Goal: Task Accomplishment & Management: Manage account settings

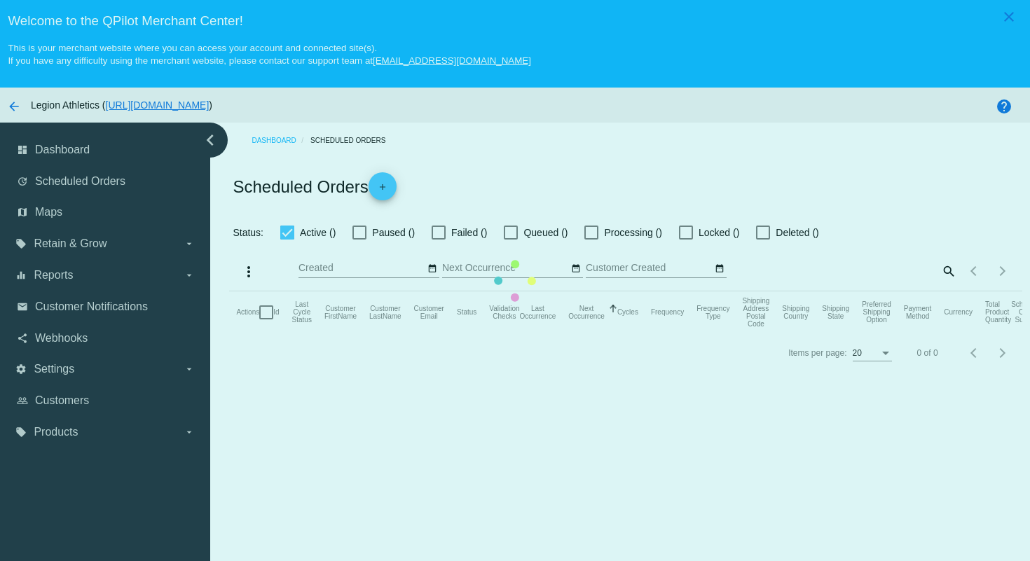
checkbox input "true"
click at [821, 292] on mat-table "Actions Id Last Cycle Status Customer FirstName Customer LastName Customer Emai…" at bounding box center [625, 313] width 793 height 42
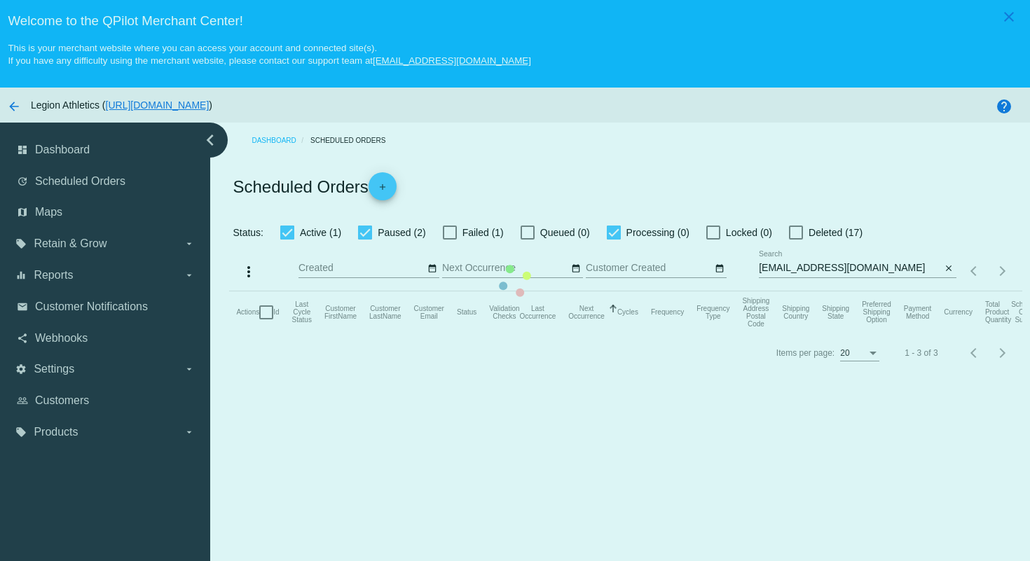
click at [655, 292] on mat-table "Actions Id Last Cycle Status Customer FirstName Customer LastName Customer Emai…" at bounding box center [625, 313] width 793 height 42
click at [633, 292] on mat-table "Actions Id Last Cycle Status Customer FirstName Customer LastName Customer Emai…" at bounding box center [625, 313] width 793 height 42
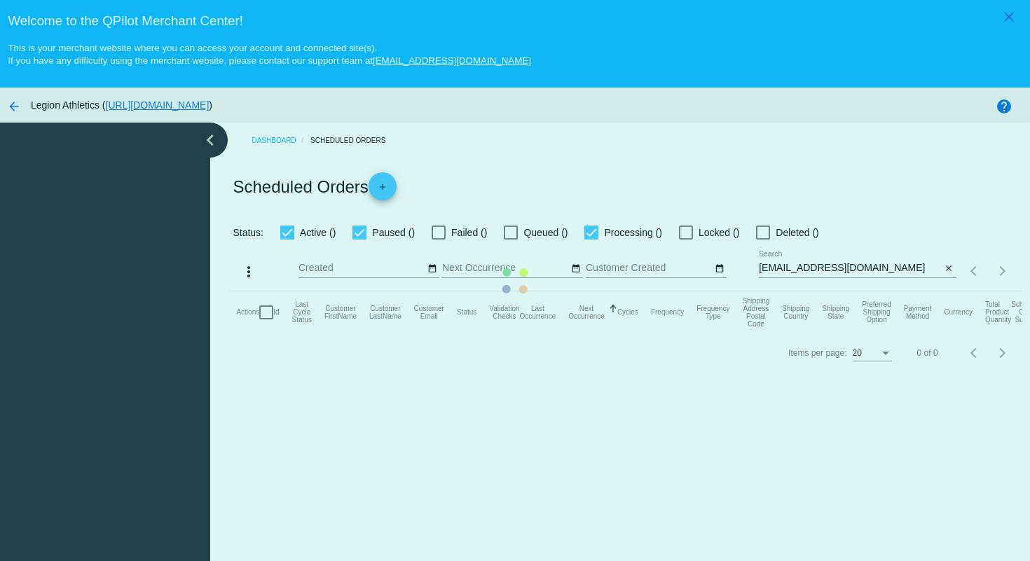
click at [559, 292] on mat-table "Actions Id Last Cycle Status Customer FirstName Customer LastName Customer Emai…" at bounding box center [625, 313] width 793 height 42
click at [877, 292] on mat-table "Actions Id Last Cycle Status Customer FirstName Customer LastName Customer Emai…" at bounding box center [625, 313] width 793 height 42
click at [875, 292] on mat-table "Actions Id Last Cycle Status Customer FirstName Customer LastName Customer Emai…" at bounding box center [625, 313] width 793 height 42
click at [719, 292] on mat-table "Actions Id Last Cycle Status Customer FirstName Customer LastName Customer Emai…" at bounding box center [625, 313] width 793 height 42
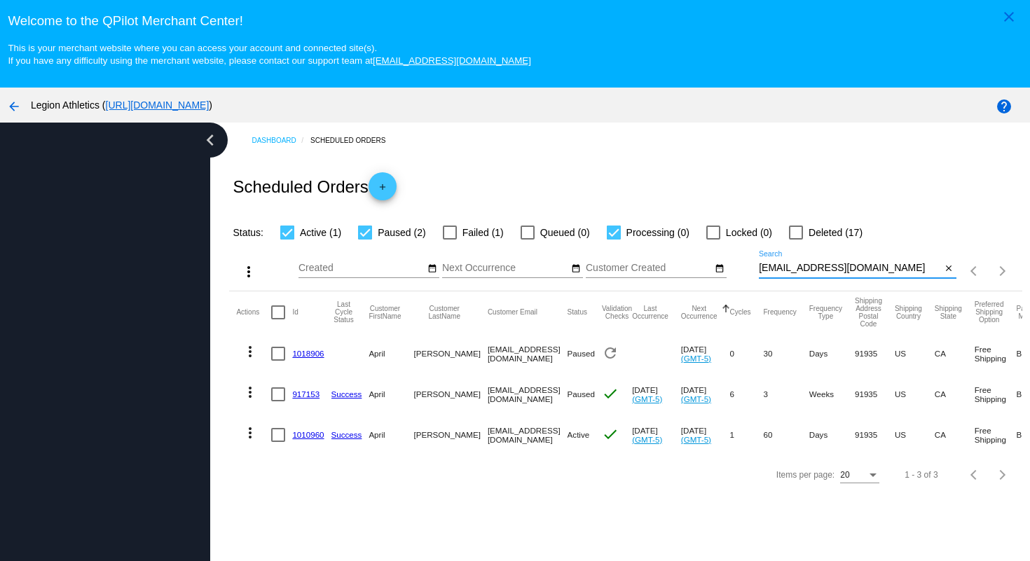
drag, startPoint x: 882, startPoint y: 271, endPoint x: 877, endPoint y: 237, distance: 34.8
click at [877, 238] on app-dashboard-scheduled-orders "Scheduled Orders add Status: Active (1) Paused (2) Failed (1) Queued (0) Proces…" at bounding box center [625, 326] width 793 height 336
paste input "[EMAIL_ADDRESS]"
type input "[EMAIL_ADDRESS][DOMAIN_NAME]"
click at [861, 165] on div "Scheduled Orders add" at bounding box center [625, 186] width 793 height 56
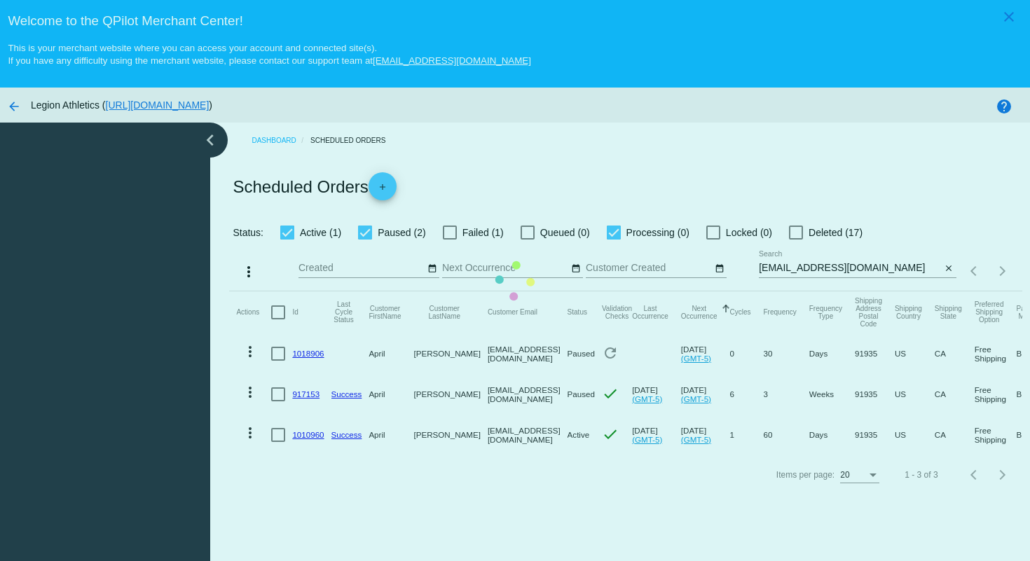
click at [627, 292] on mat-table "Actions Id Last Cycle Status Customer FirstName Customer LastName Customer Emai…" at bounding box center [625, 374] width 793 height 164
click at [458, 292] on mat-table "Actions Id Last Cycle Status Customer FirstName Customer LastName Customer Emai…" at bounding box center [625, 374] width 793 height 164
click at [481, 292] on mat-table "Actions Id Last Cycle Status Customer FirstName Customer LastName Customer Emai…" at bounding box center [625, 374] width 793 height 164
click at [573, 292] on mat-table "Actions Id Last Cycle Status Customer FirstName Customer LastName Customer Emai…" at bounding box center [625, 374] width 793 height 164
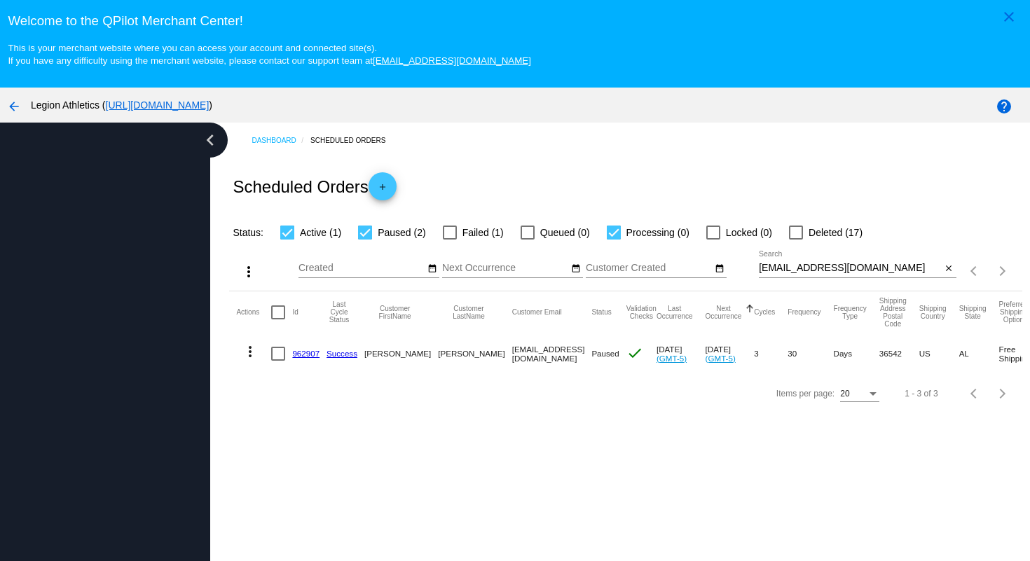
click at [300, 357] on link "962907" at bounding box center [305, 353] width 27 height 9
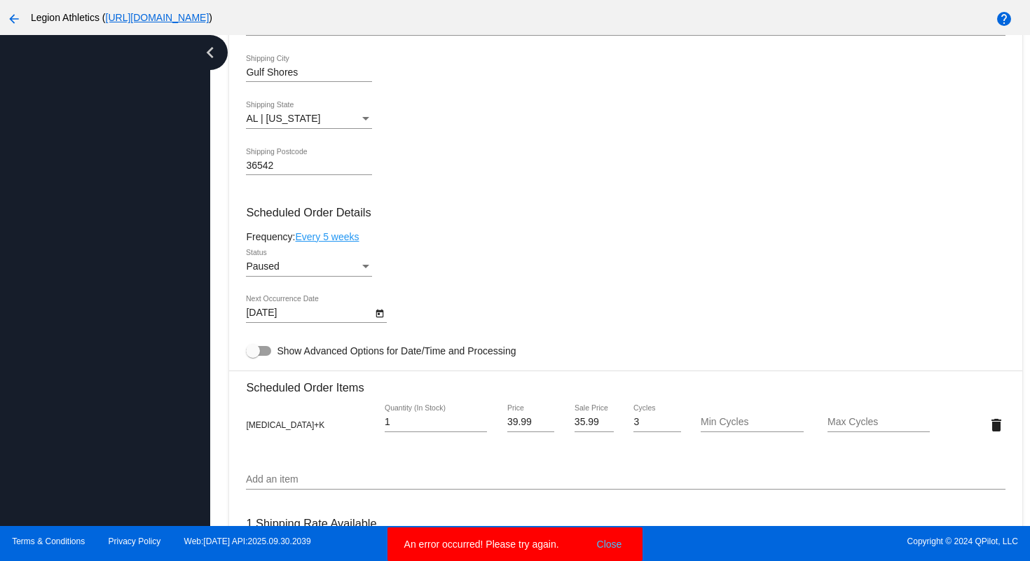
scroll to position [676, 0]
click at [379, 322] on icon "Open calendar" at bounding box center [380, 314] width 10 height 17
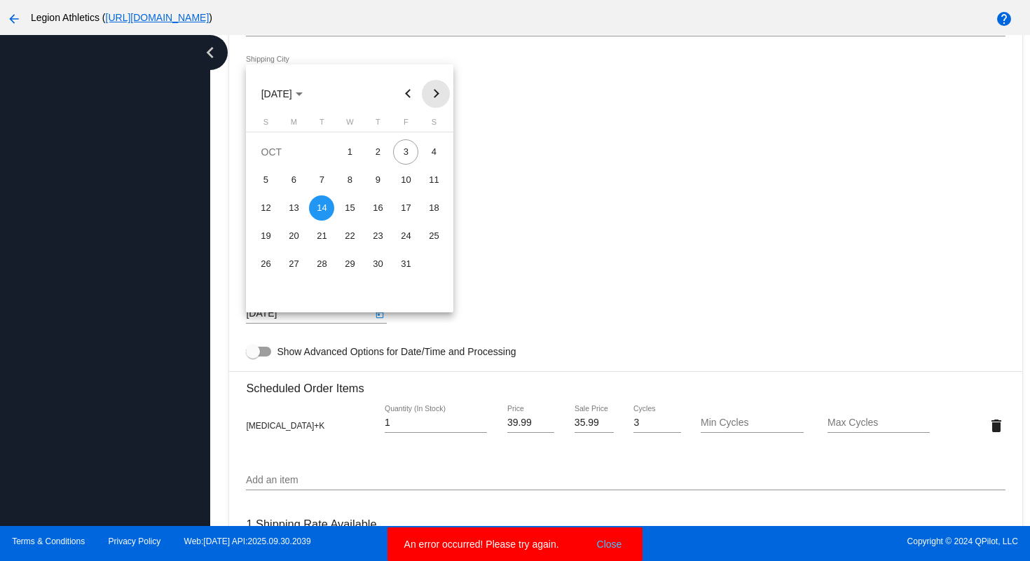
click at [436, 93] on button "Next month" at bounding box center [436, 94] width 28 height 28
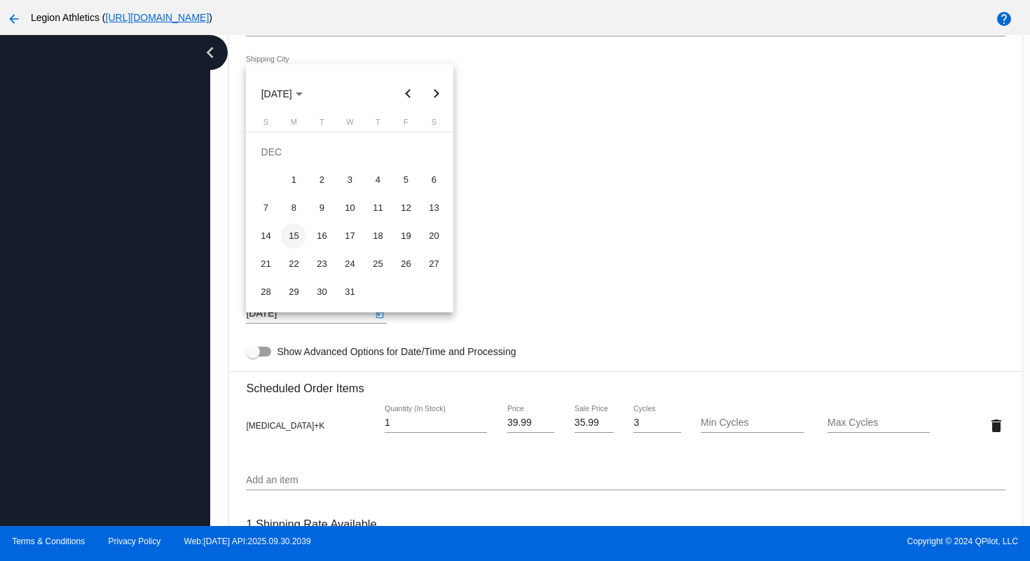
click at [292, 238] on div "15" at bounding box center [293, 236] width 25 height 25
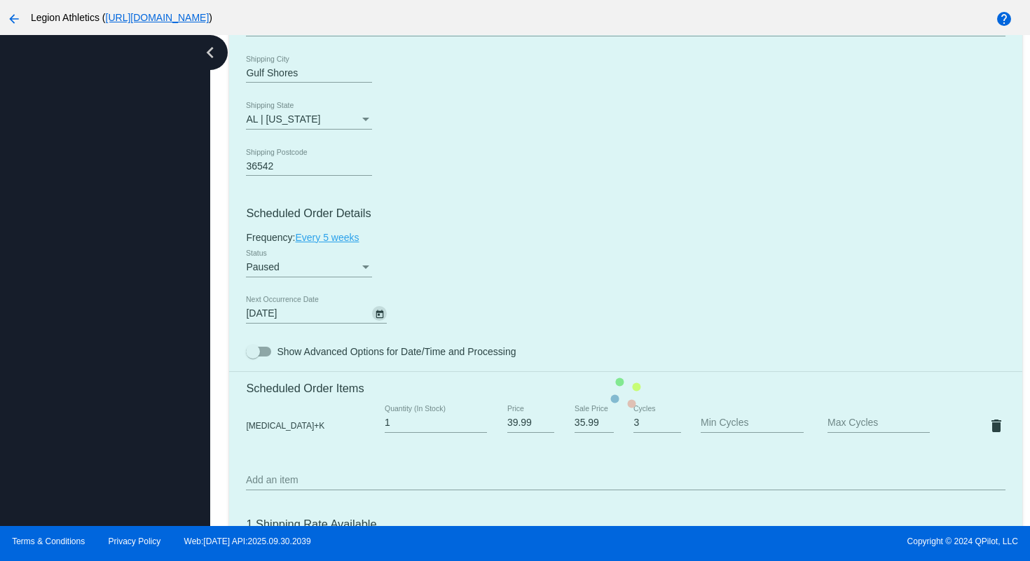
click at [592, 268] on mat-card "Customer 6824954: [PERSON_NAME] [EMAIL_ADDRESS][DOMAIN_NAME] Customer Shipping …" at bounding box center [625, 393] width 793 height 1402
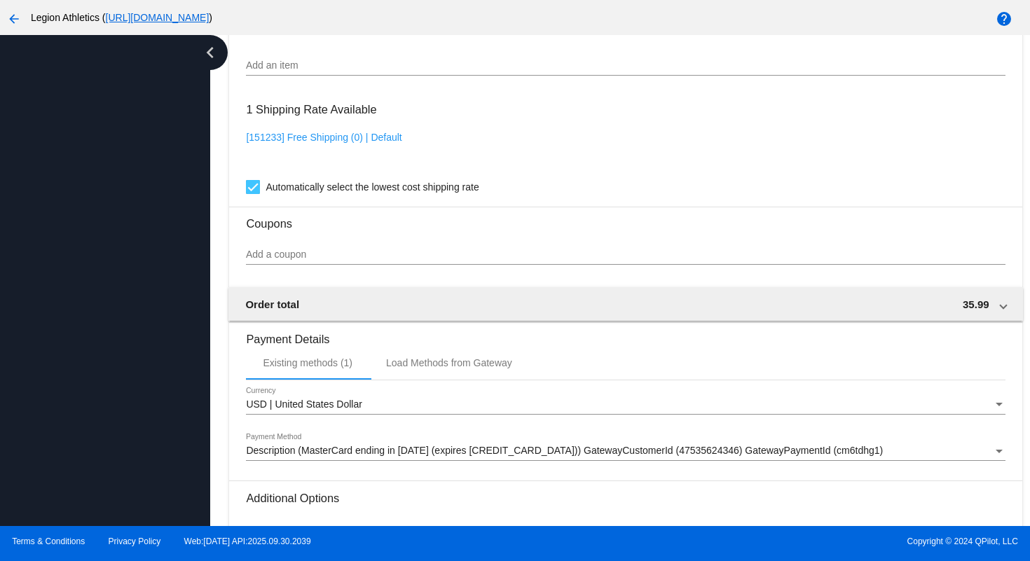
scroll to position [1256, 0]
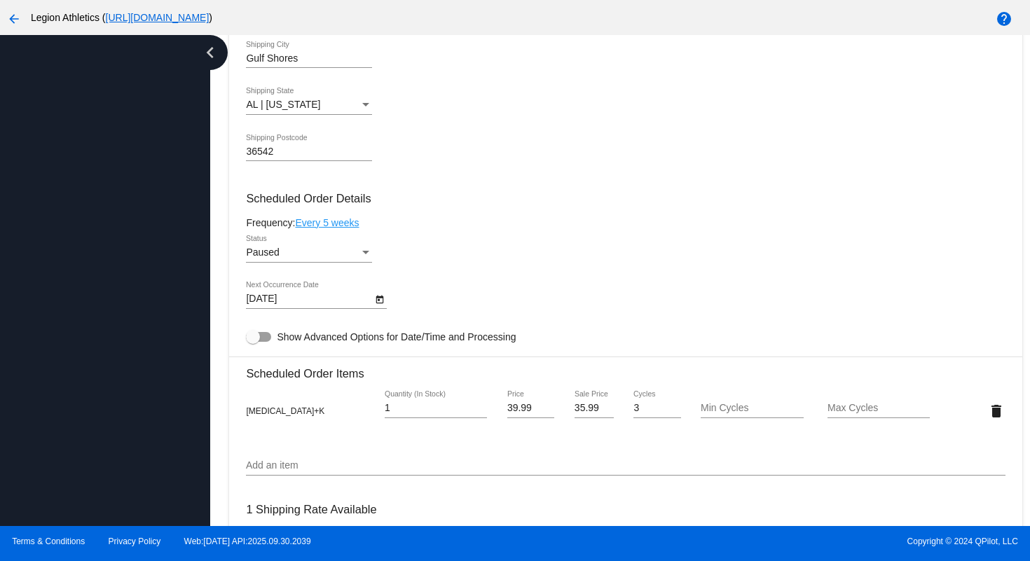
scroll to position [681, 0]
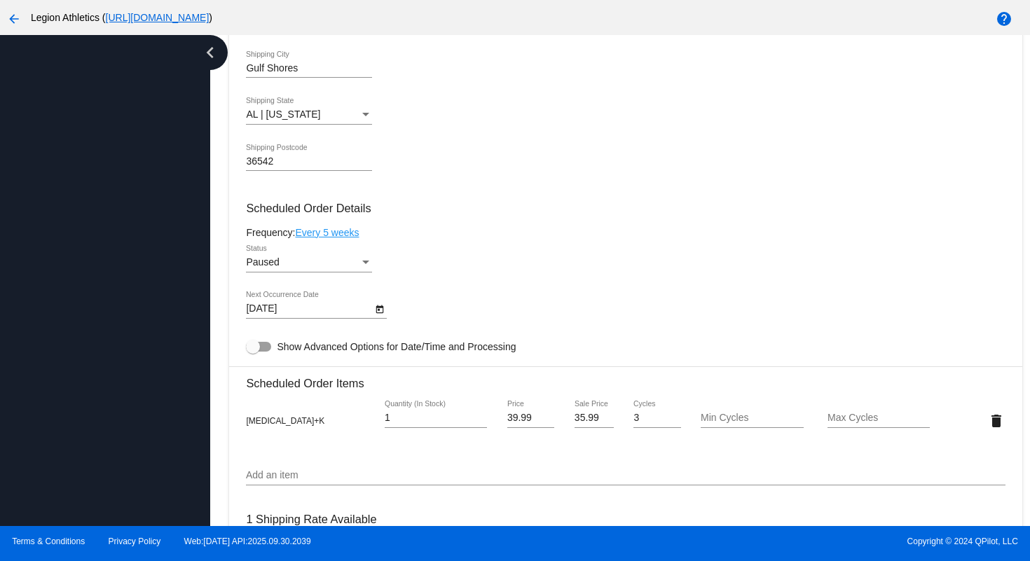
click at [355, 238] on link "Every 5 weeks" at bounding box center [327, 232] width 64 height 11
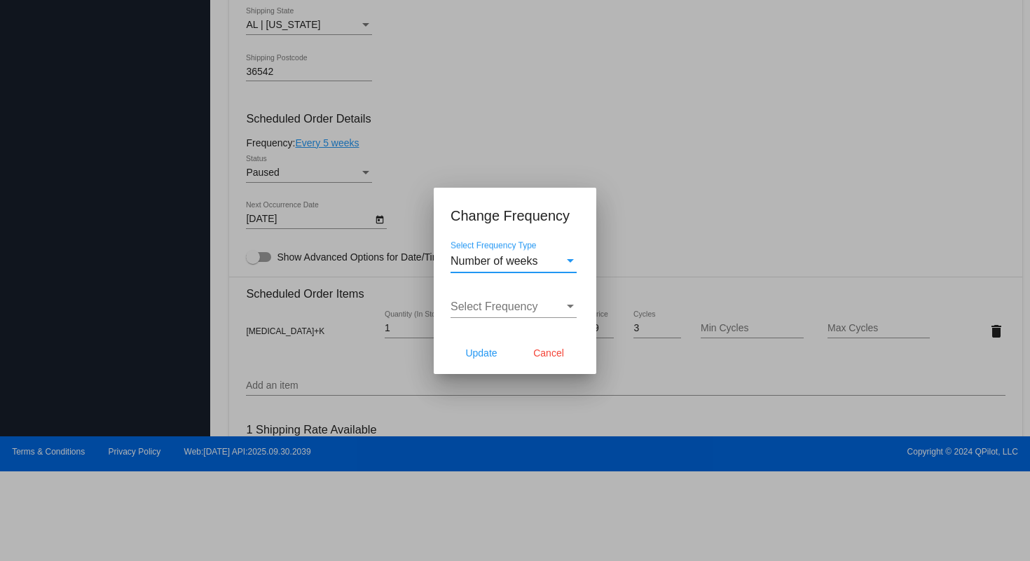
click at [560, 266] on div "Number of weeks" at bounding box center [508, 261] width 114 height 13
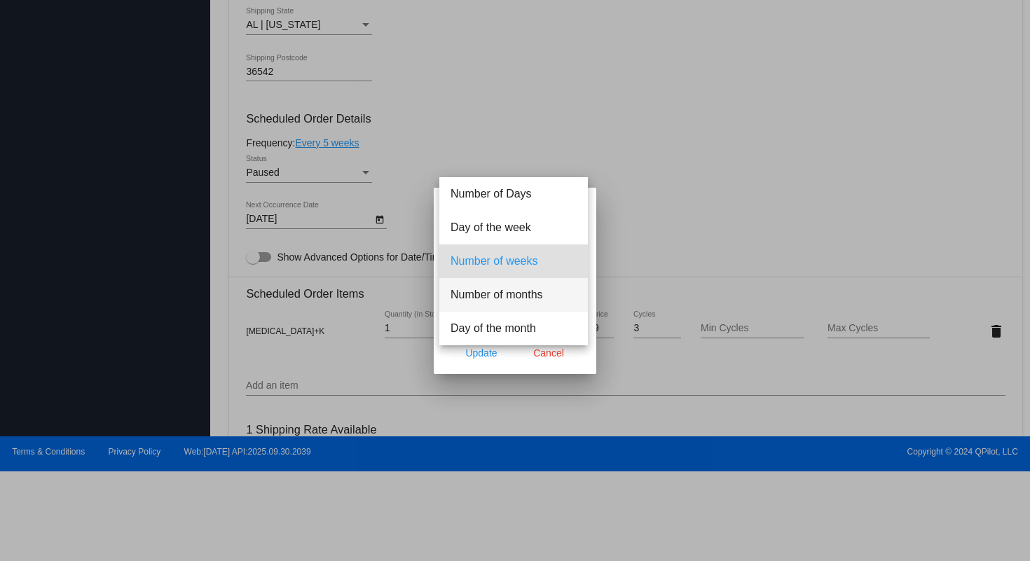
click at [542, 296] on span "Number of months" at bounding box center [514, 295] width 126 height 34
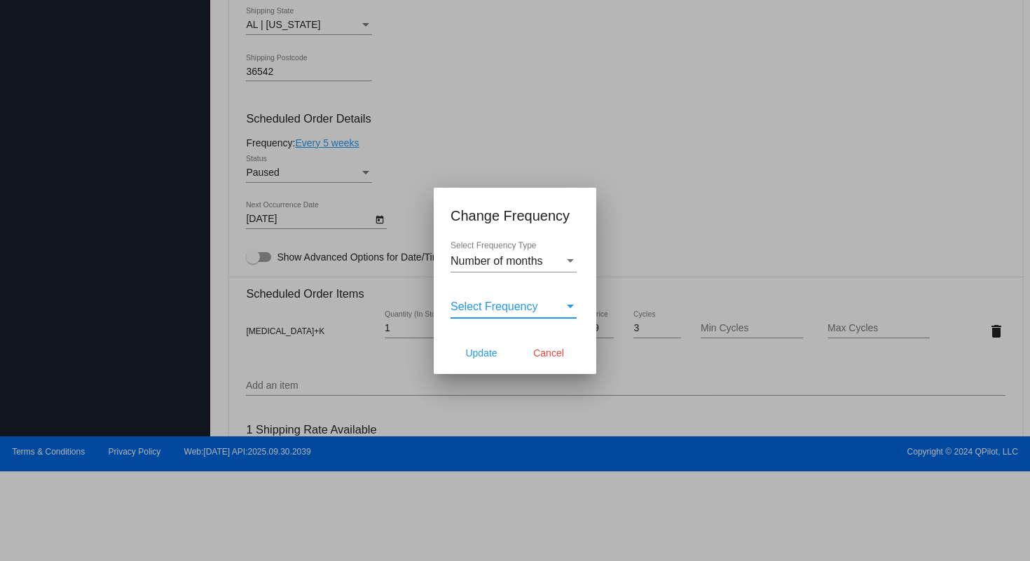
click at [512, 304] on span "Select Frequency" at bounding box center [495, 307] width 88 height 12
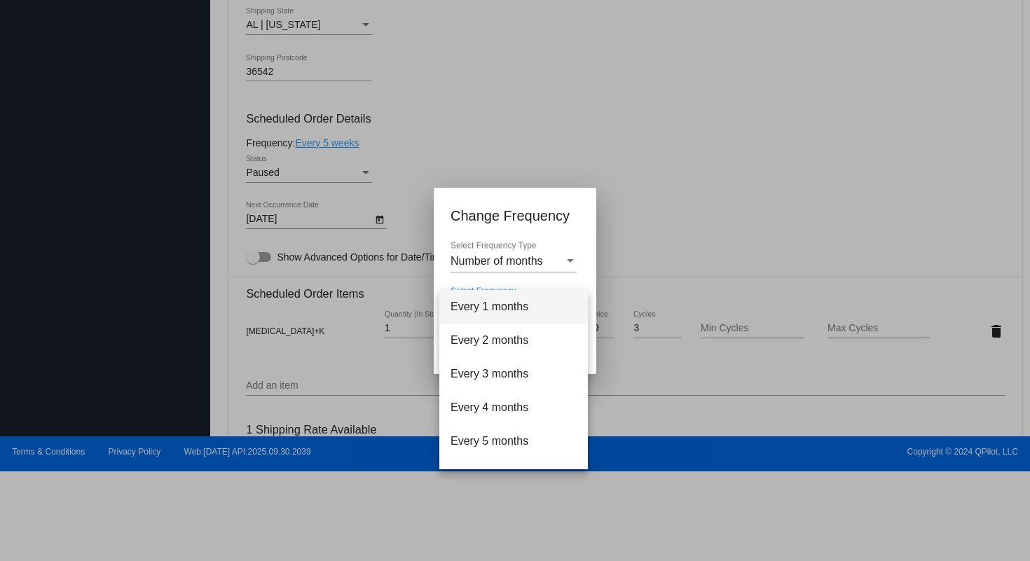
click at [481, 303] on span "Every 1 months" at bounding box center [514, 307] width 126 height 34
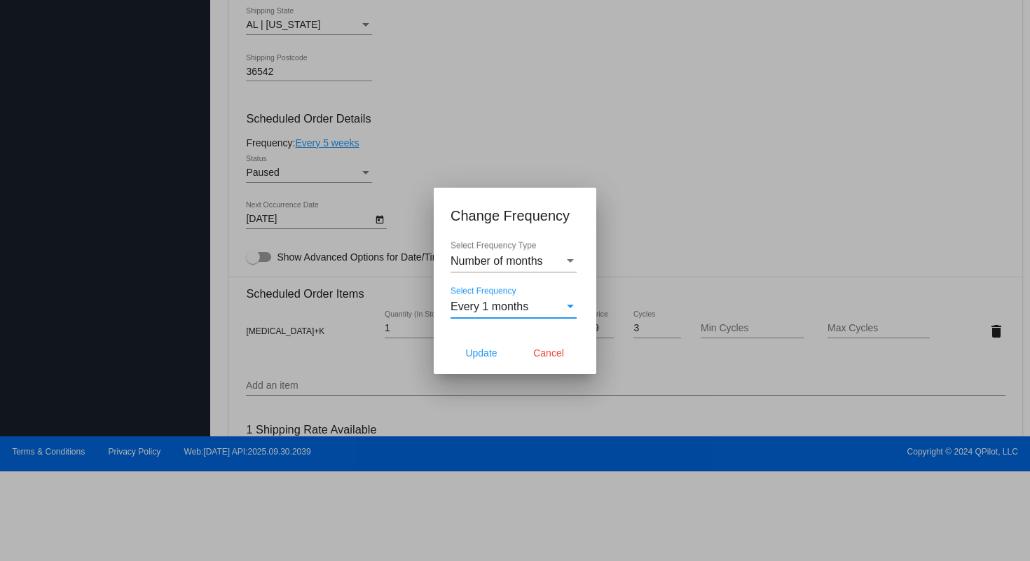
click at [699, 200] on div at bounding box center [515, 280] width 1030 height 561
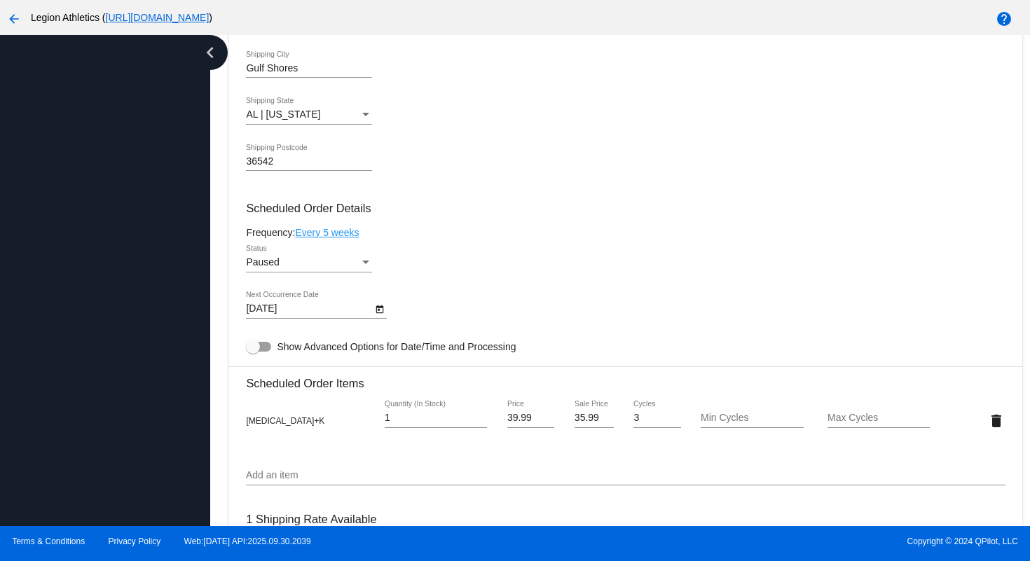
click at [354, 238] on link "Every 5 weeks" at bounding box center [327, 232] width 64 height 11
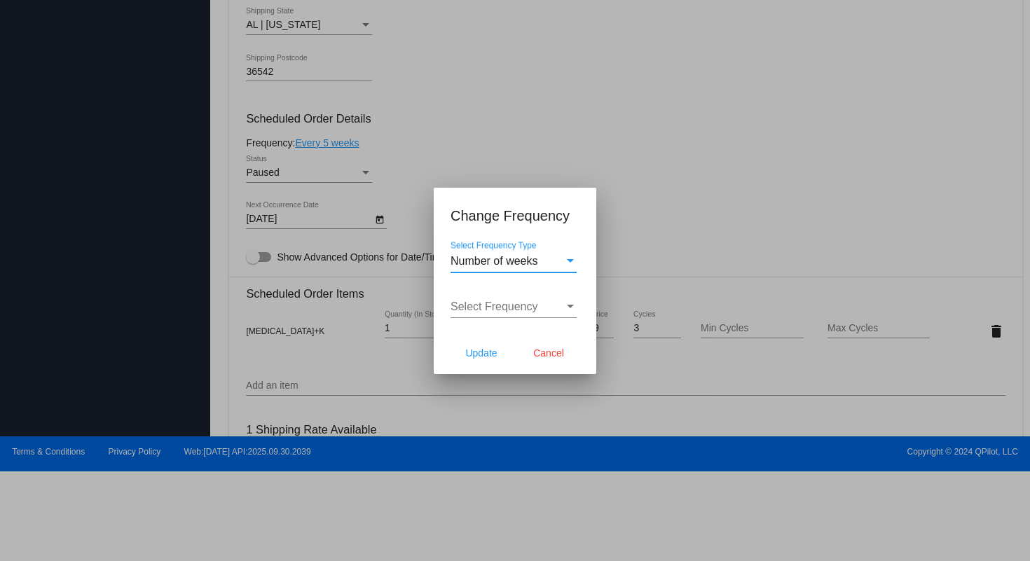
click at [554, 266] on div "Number of weeks" at bounding box center [508, 261] width 114 height 13
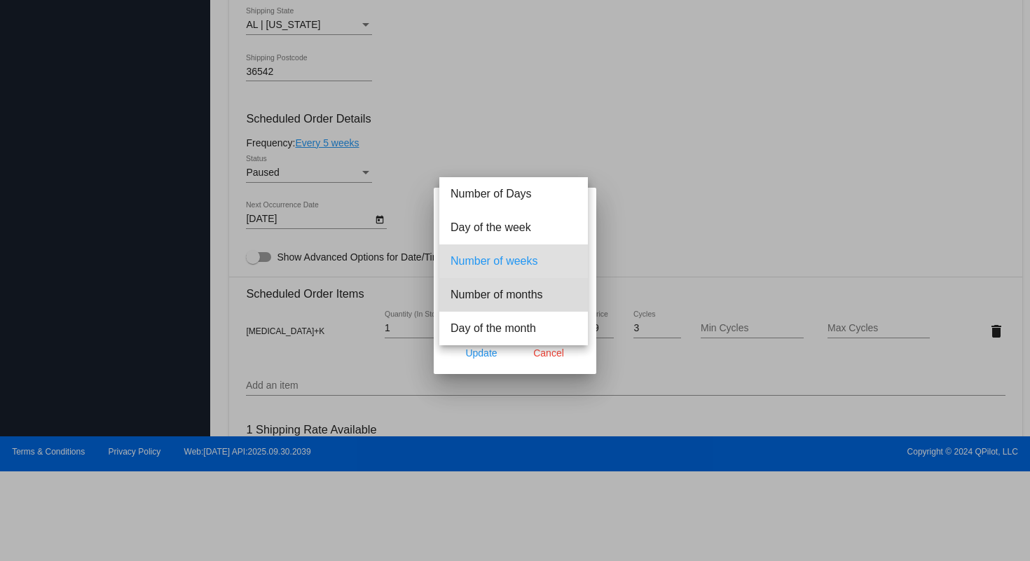
click at [519, 296] on span "Number of months" at bounding box center [514, 295] width 126 height 34
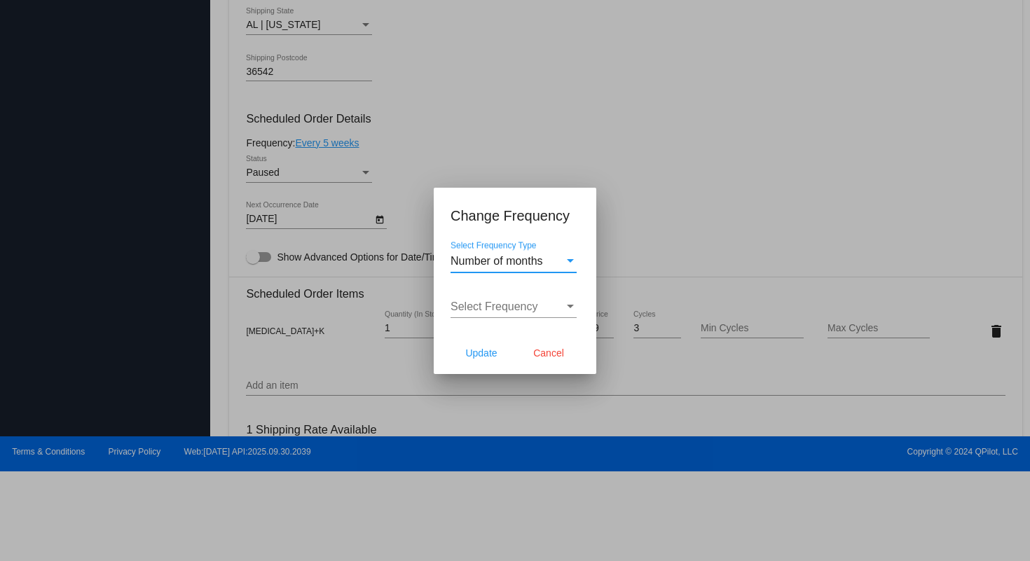
click at [504, 301] on span "Select Frequency" at bounding box center [495, 307] width 88 height 12
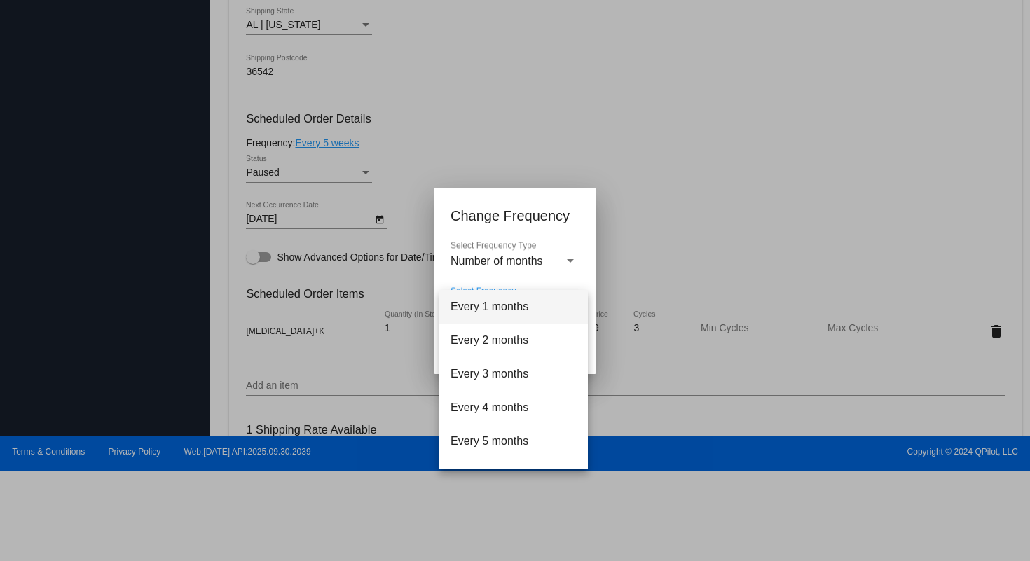
click at [486, 315] on span "Every 1 months" at bounding box center [514, 307] width 126 height 34
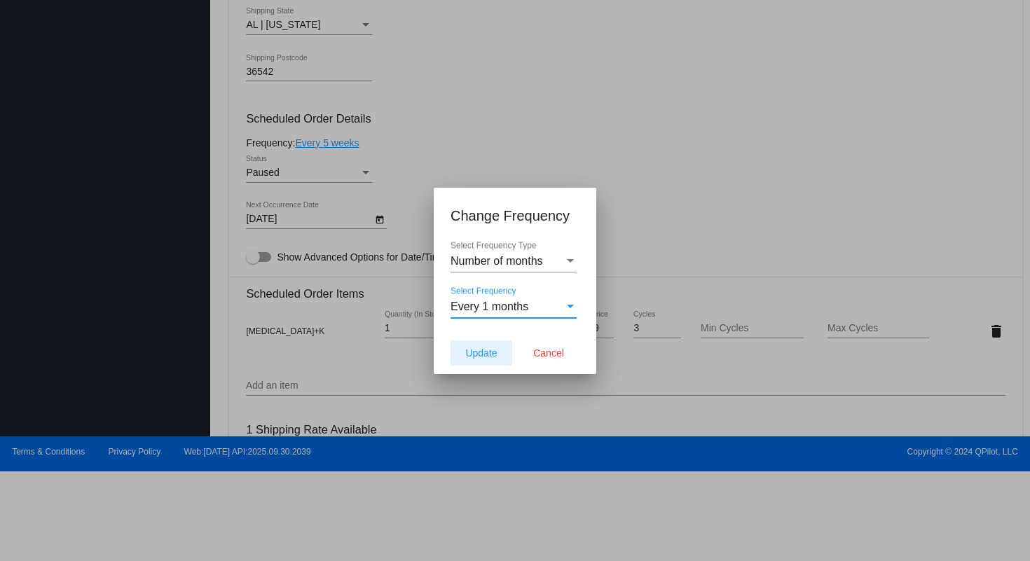
click at [480, 353] on span "Update" at bounding box center [481, 353] width 32 height 11
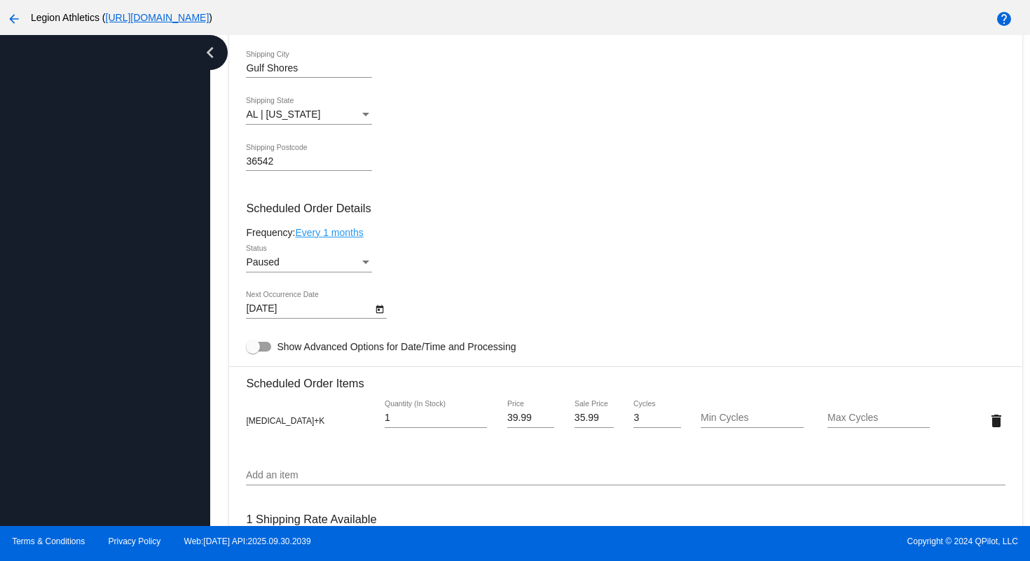
scroll to position [1256, 0]
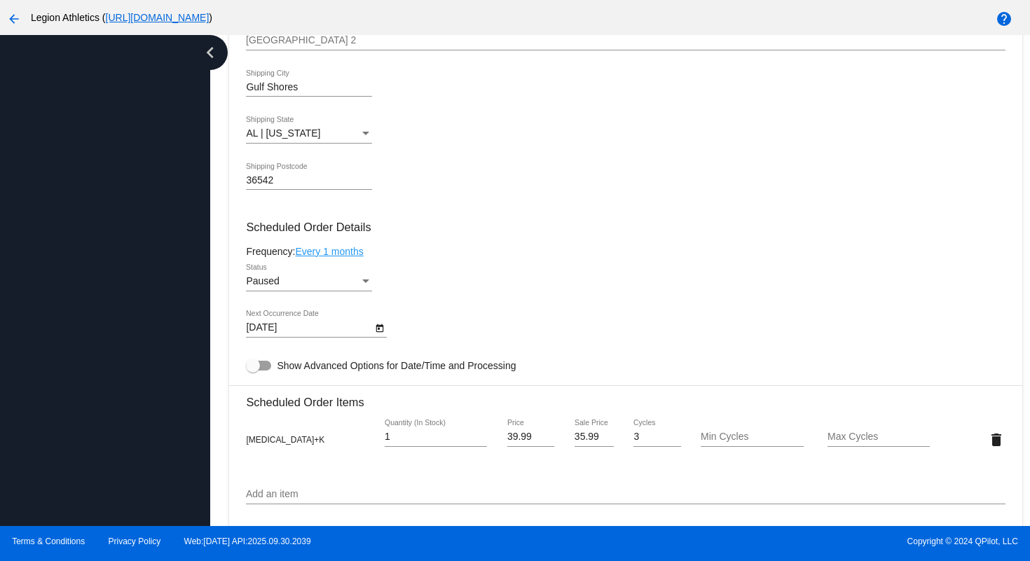
scroll to position [657, 0]
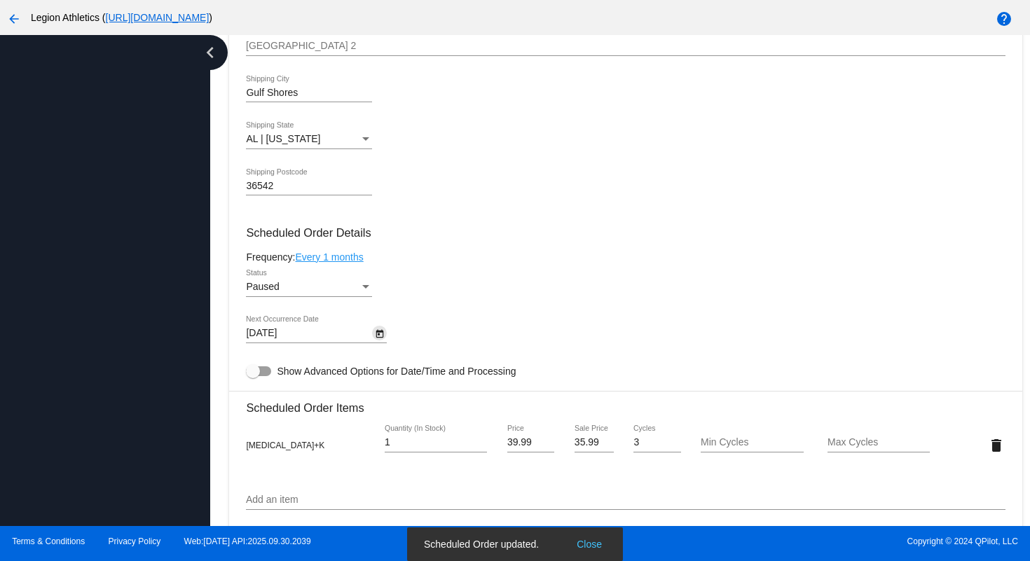
click at [382, 338] on icon "Open calendar" at bounding box center [380, 333] width 8 height 8
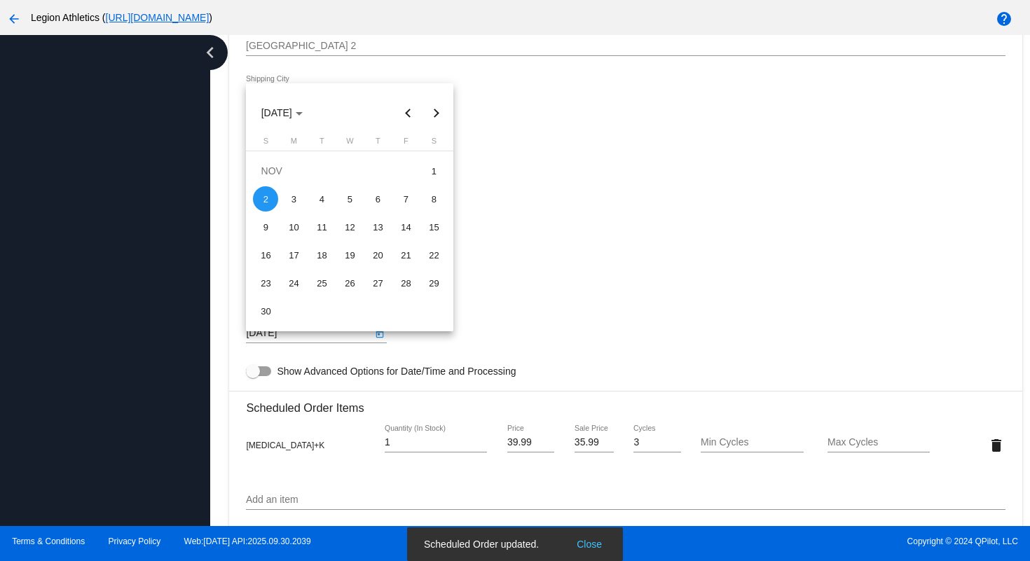
click at [437, 114] on button "Next month" at bounding box center [436, 113] width 28 height 28
click at [295, 257] on div "15" at bounding box center [293, 254] width 25 height 25
type input "[DATE]"
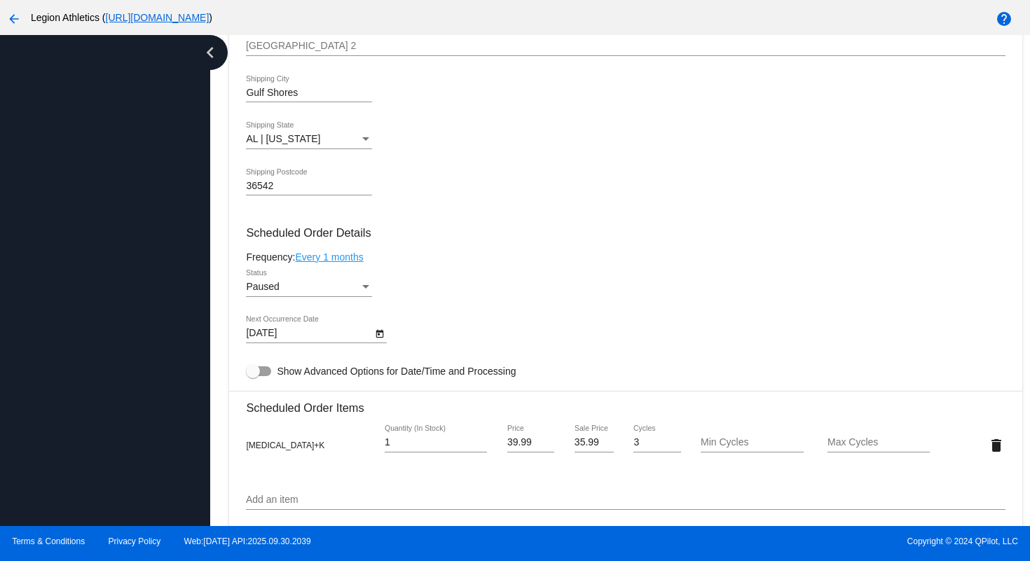
click at [563, 289] on div "Paused Status" at bounding box center [625, 290] width 759 height 40
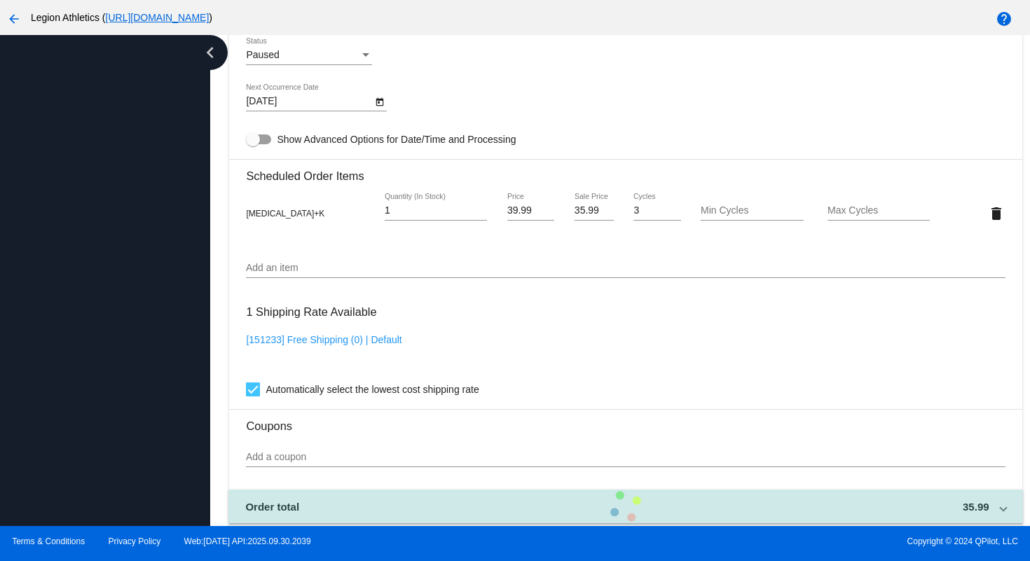
scroll to position [1256, 0]
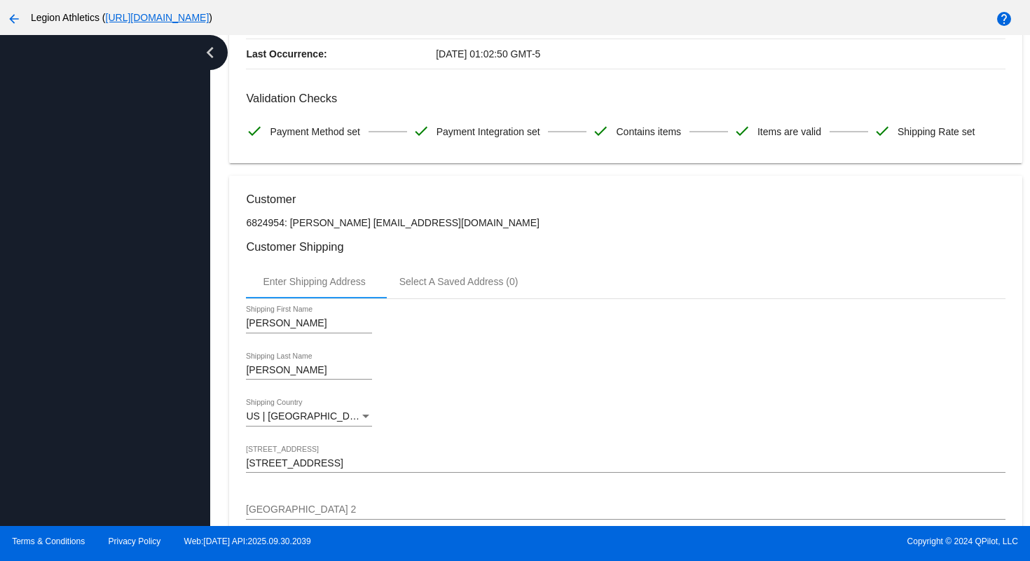
scroll to position [139, 0]
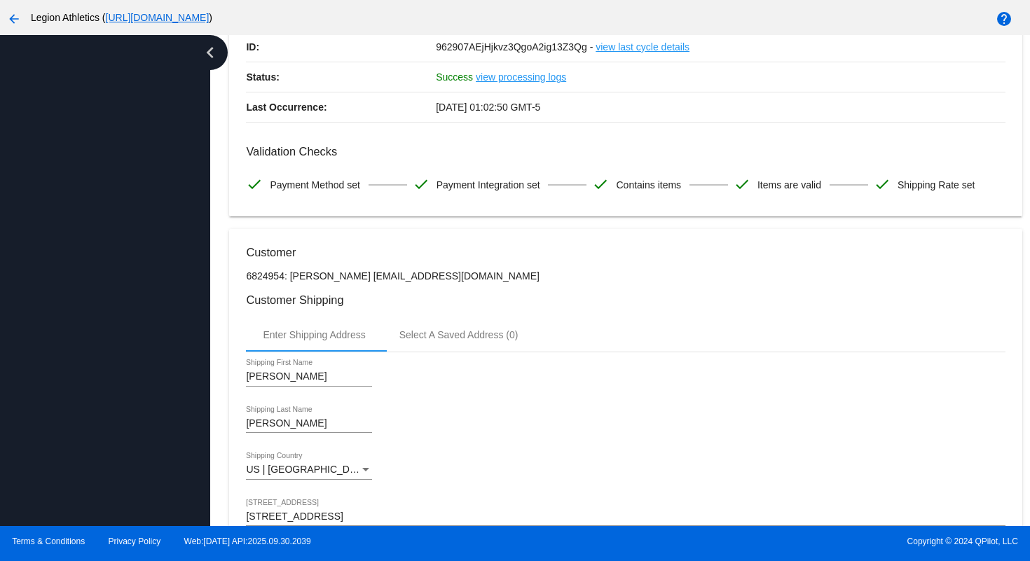
click at [614, 377] on div "[PERSON_NAME] First Name" at bounding box center [625, 380] width 759 height 40
click at [555, 410] on div "[PERSON_NAME] Shipping Last Name" at bounding box center [625, 426] width 759 height 40
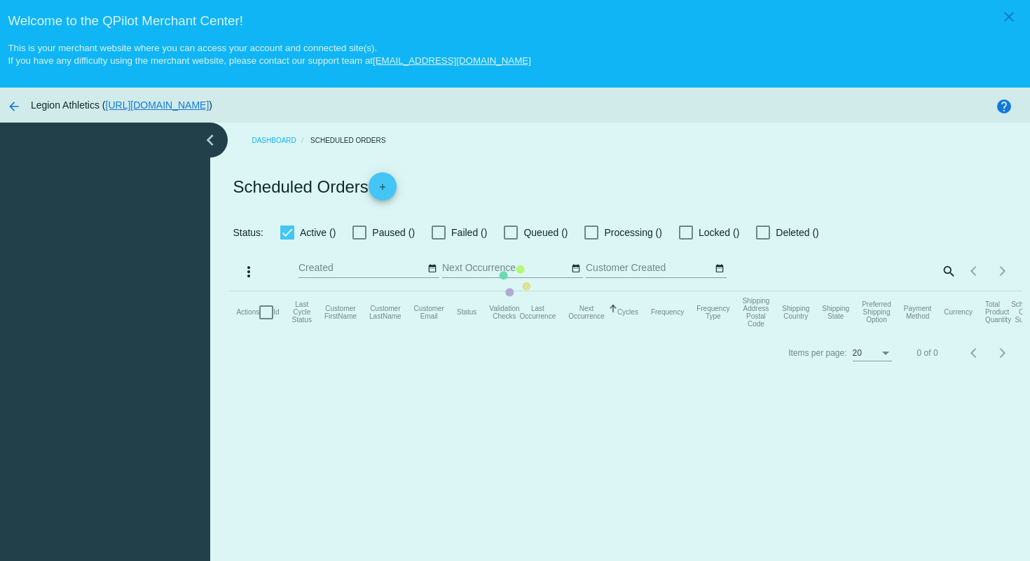
checkbox input "true"
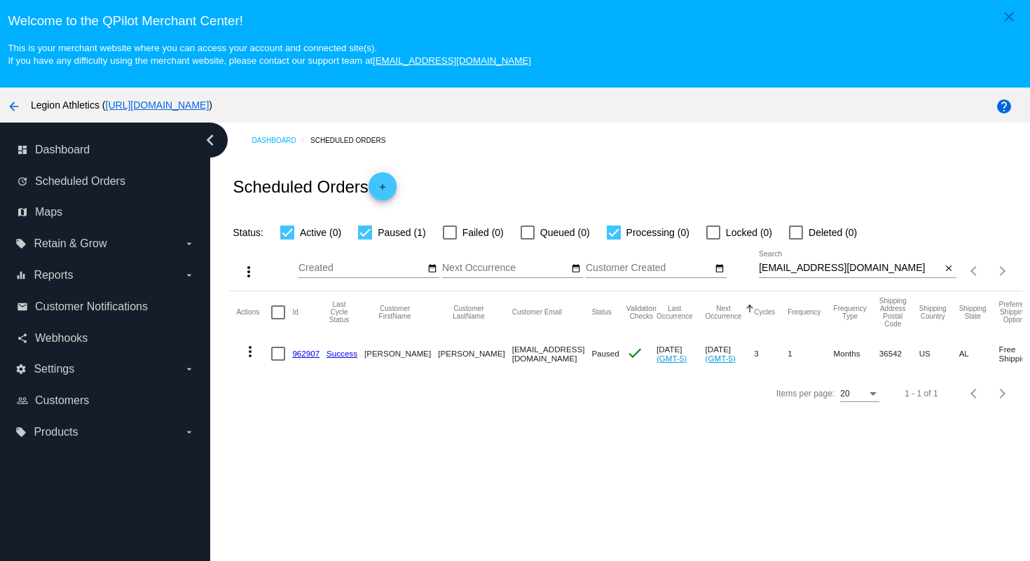
click at [306, 358] on link "962907" at bounding box center [305, 353] width 27 height 9
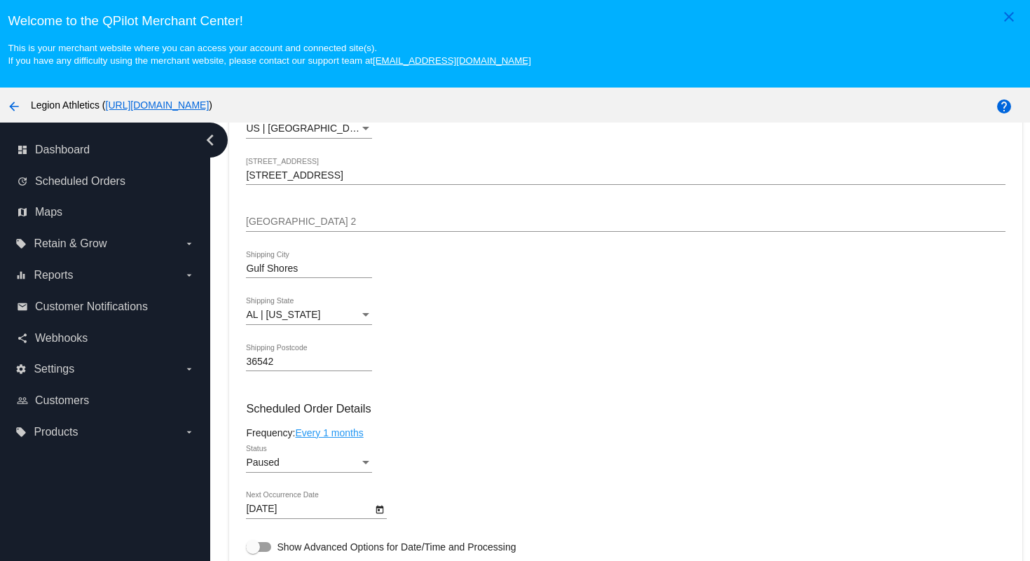
scroll to position [598, 0]
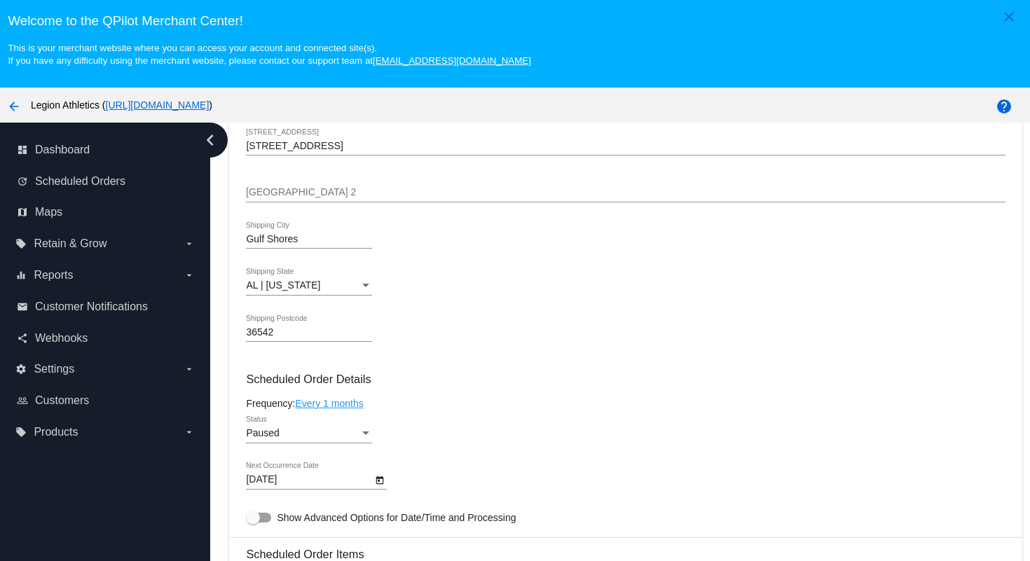
click at [340, 439] on div "Paused" at bounding box center [303, 433] width 114 height 11
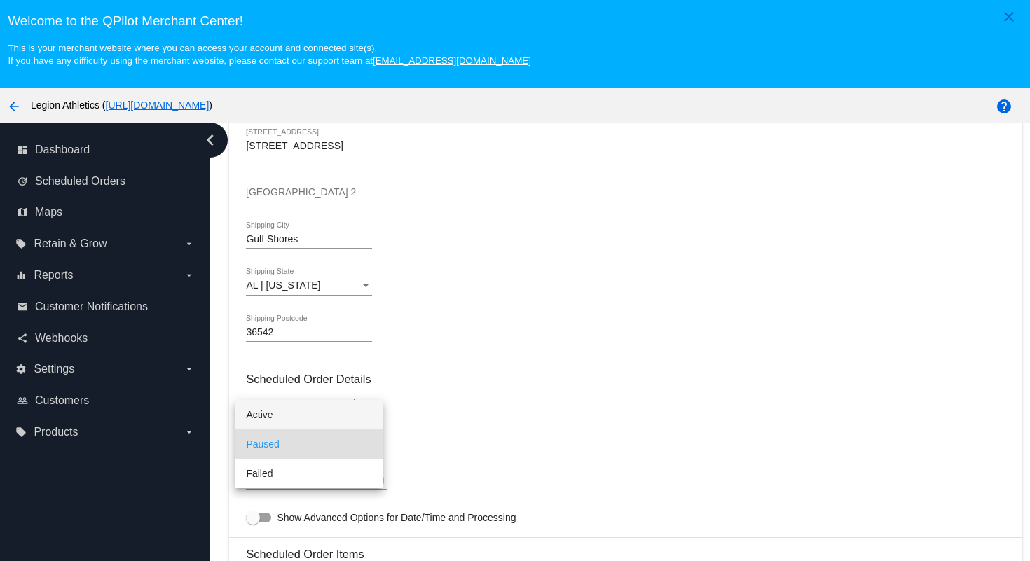
click at [318, 404] on span "Active" at bounding box center [309, 414] width 126 height 29
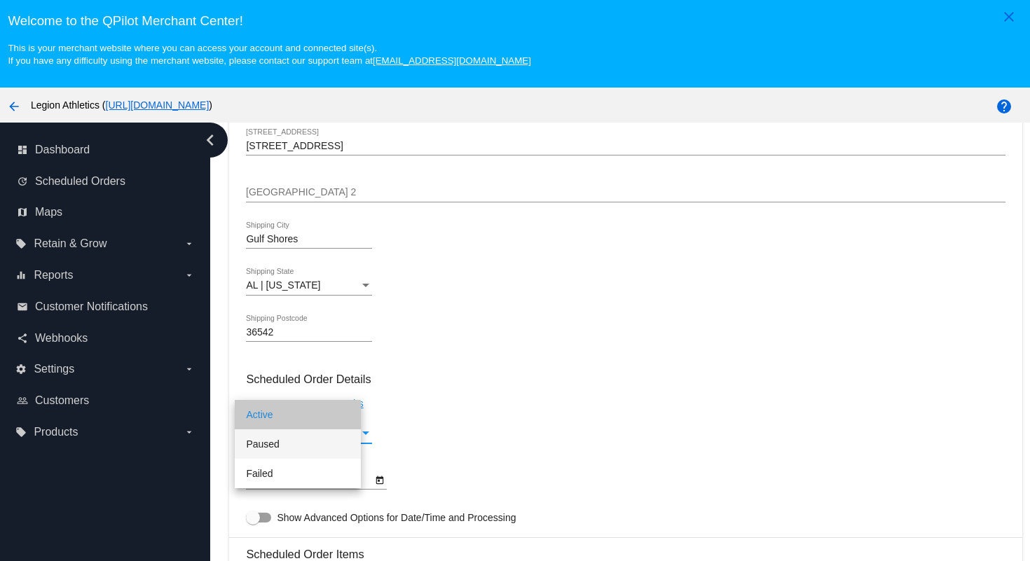
click at [524, 377] on mat-card-content "Customer 6824954: Patricia Van Abbema Trishv8@protonmail.com Customer Shipping …" at bounding box center [625, 535] width 759 height 1320
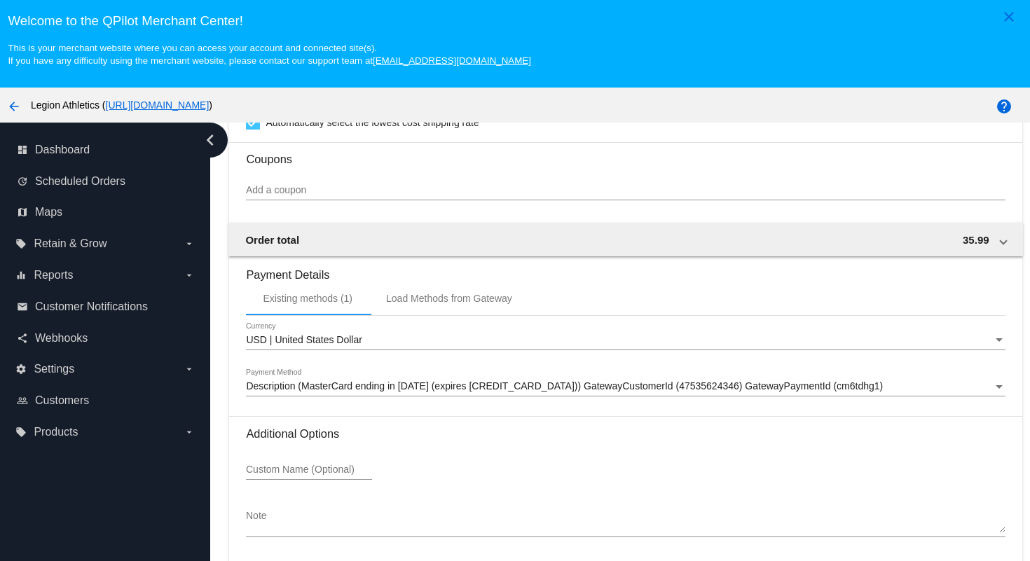
scroll to position [90, 0]
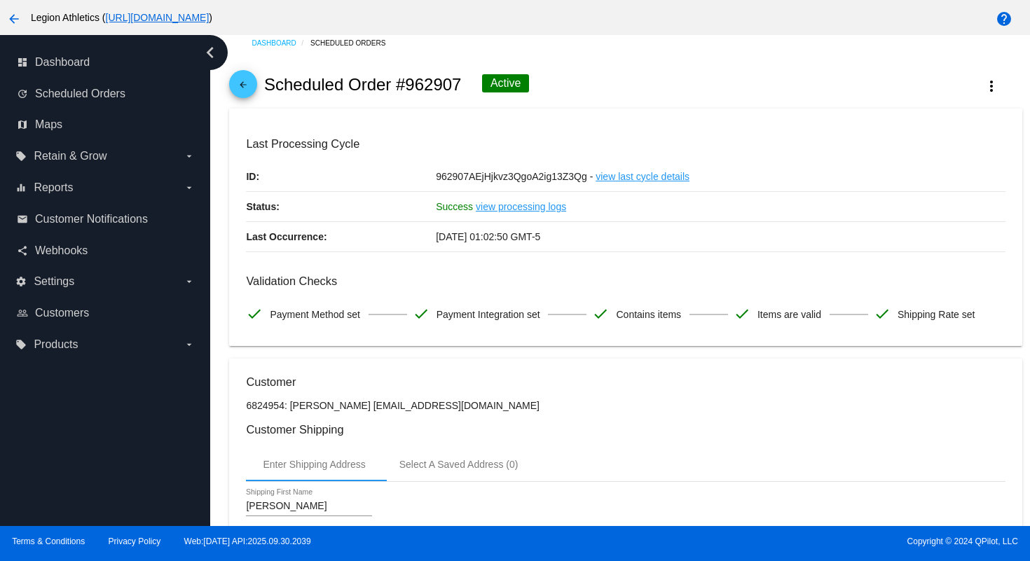
scroll to position [0, 0]
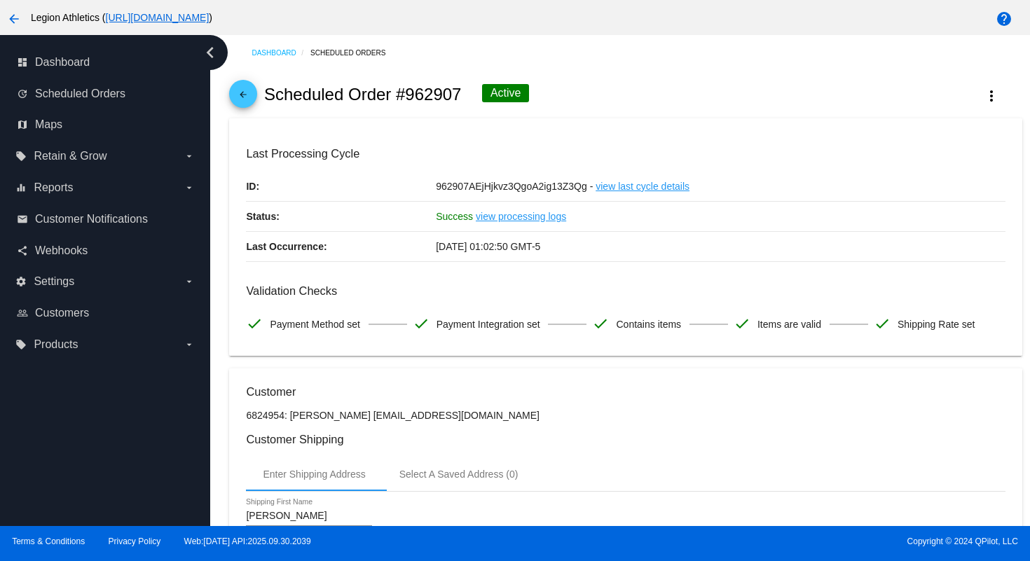
click at [249, 97] on mat-icon "arrow_back" at bounding box center [243, 98] width 17 height 17
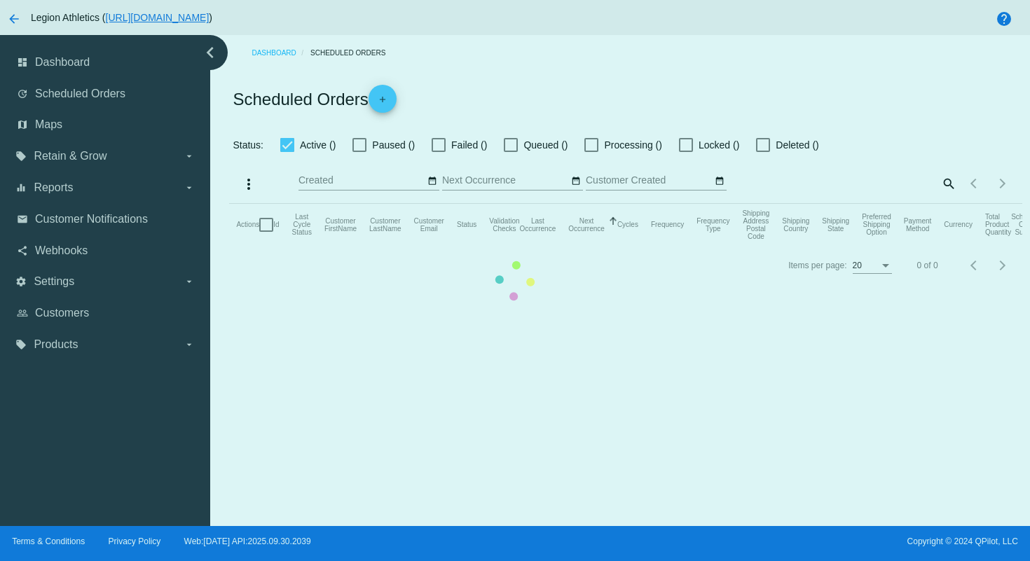
checkbox input "true"
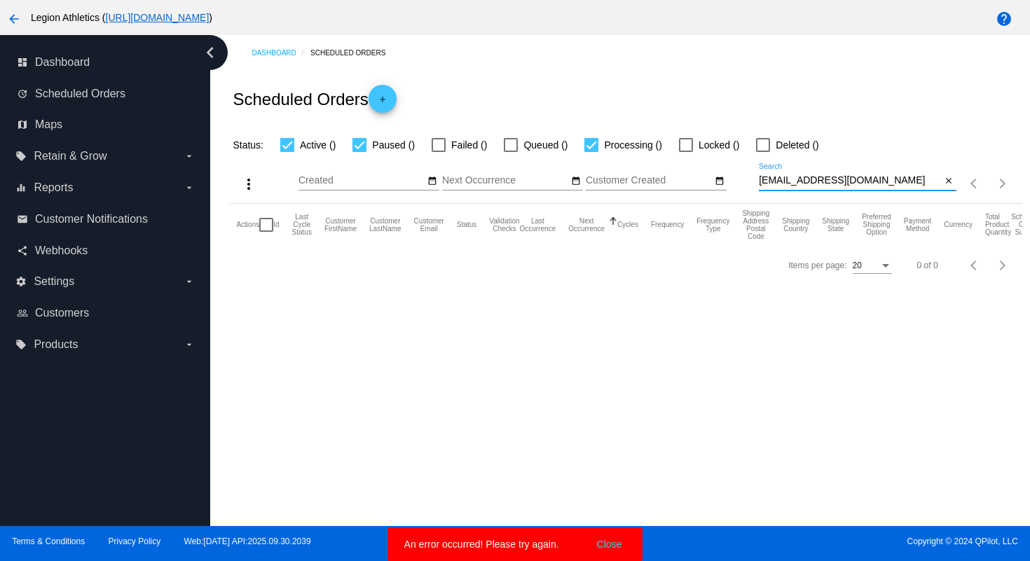
drag, startPoint x: 882, startPoint y: 178, endPoint x: 873, endPoint y: 151, distance: 29.0
click at [873, 153] on app-dashboard-scheduled-orders "Scheduled Orders add Status: Active () Paused () Failed () Queued () Processing…" at bounding box center [625, 178] width 793 height 214
paste input "philip.pape@g"
type input "philip.pape@gmail.com"
click at [833, 111] on div "Scheduled Orders add" at bounding box center [625, 99] width 793 height 56
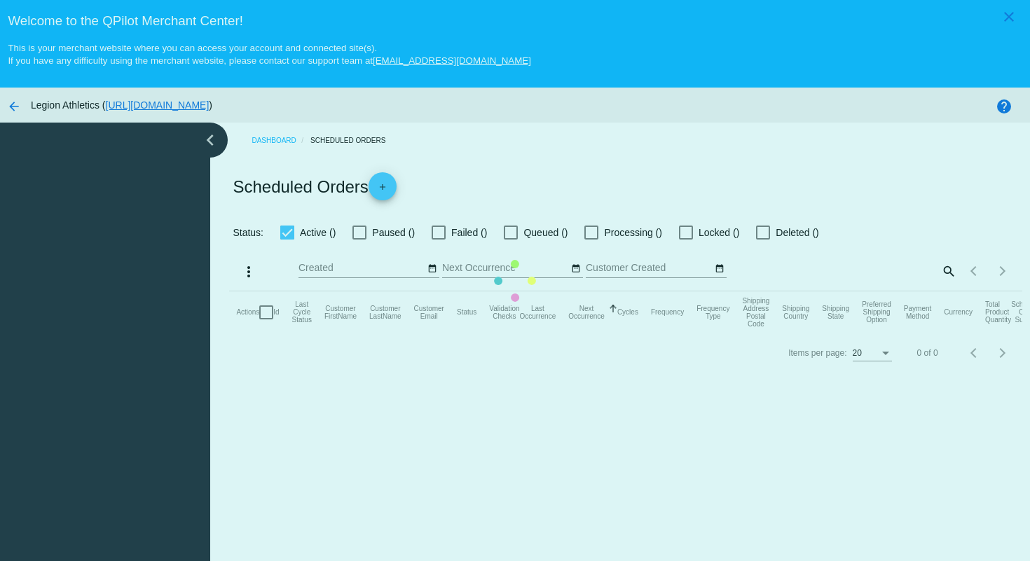
checkbox input "true"
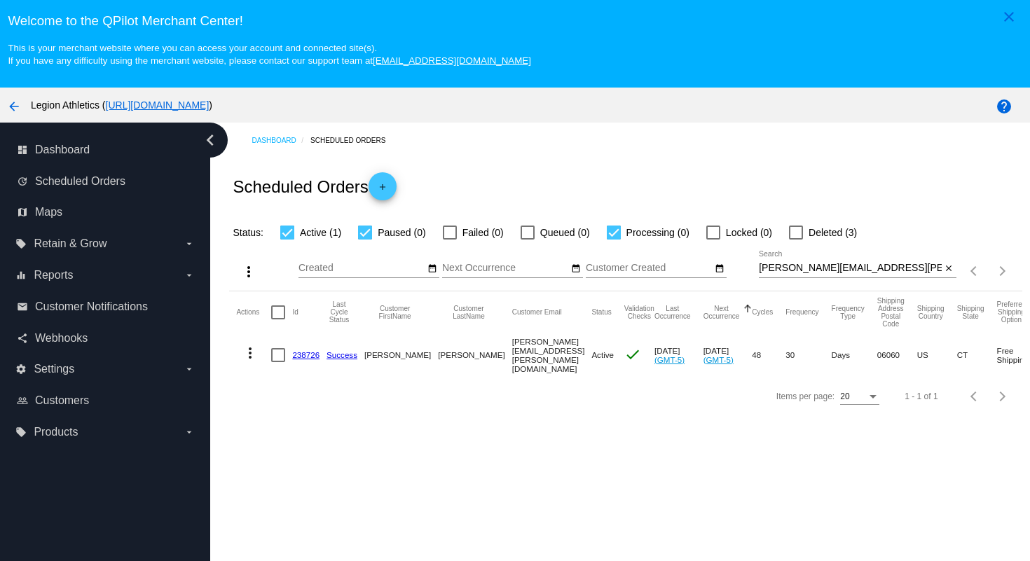
click at [310, 355] on link "238726" at bounding box center [305, 354] width 27 height 9
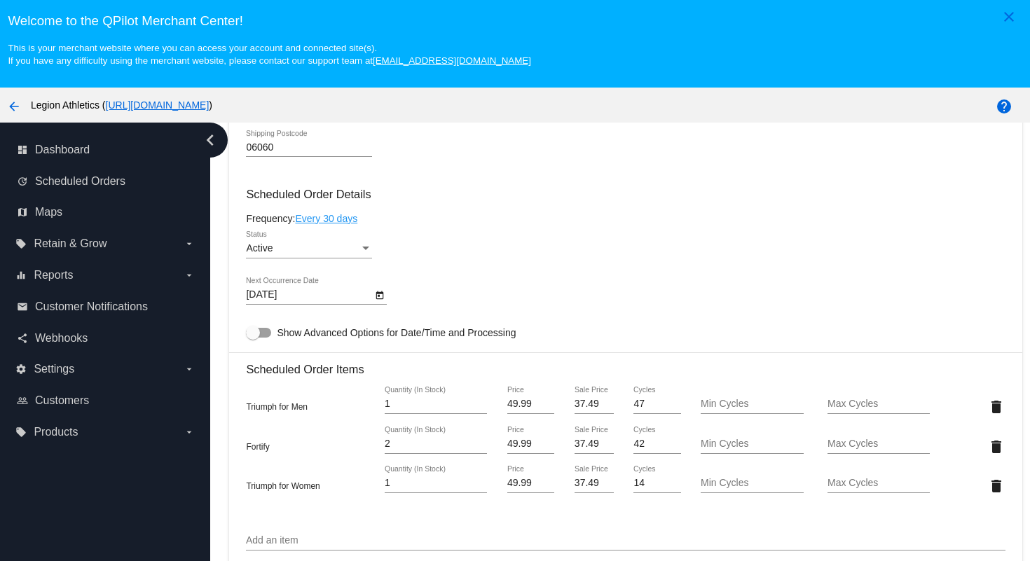
scroll to position [839, 0]
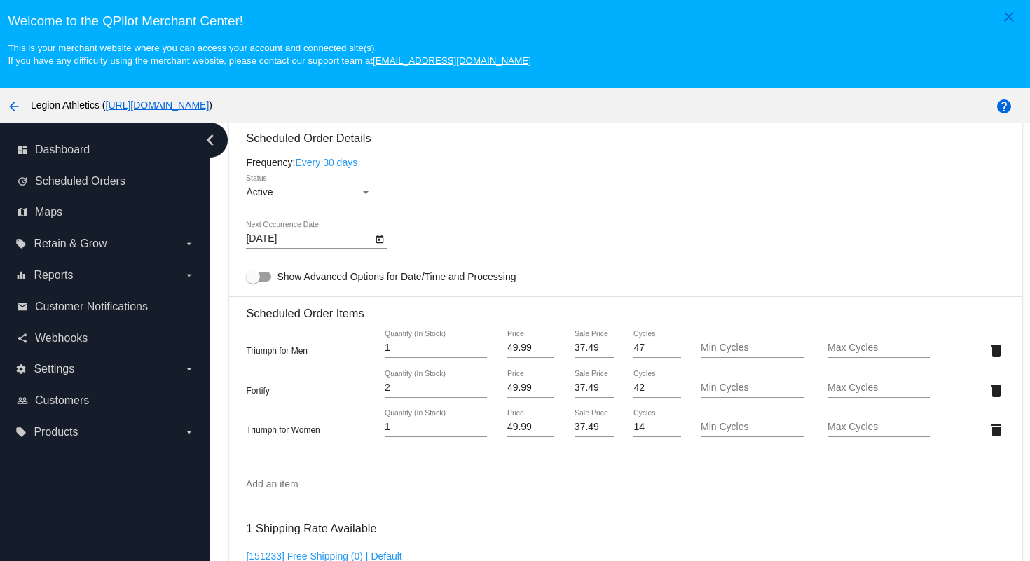
click at [453, 491] on input "Add an item" at bounding box center [625, 484] width 759 height 11
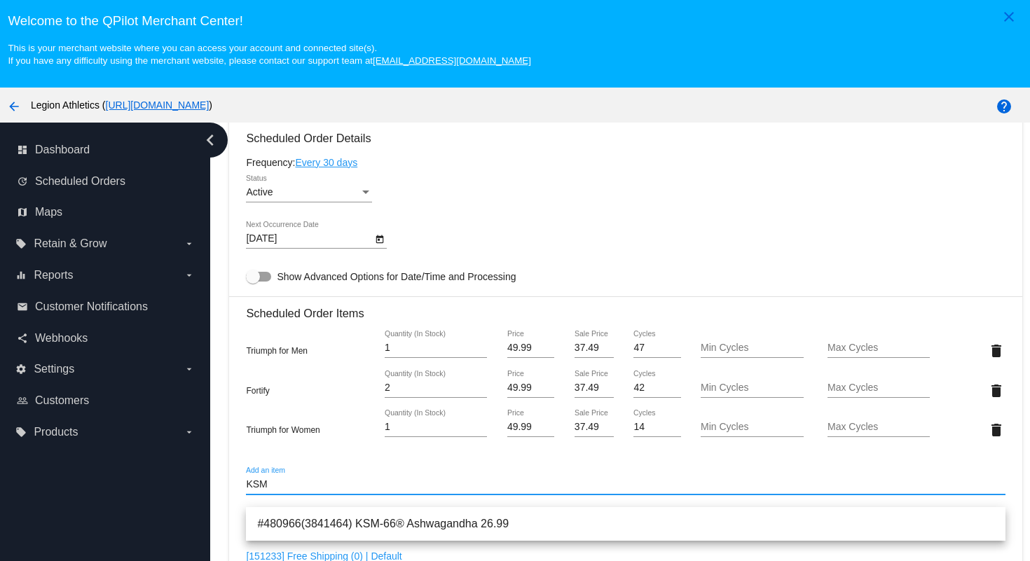
scroll to position [866, 0]
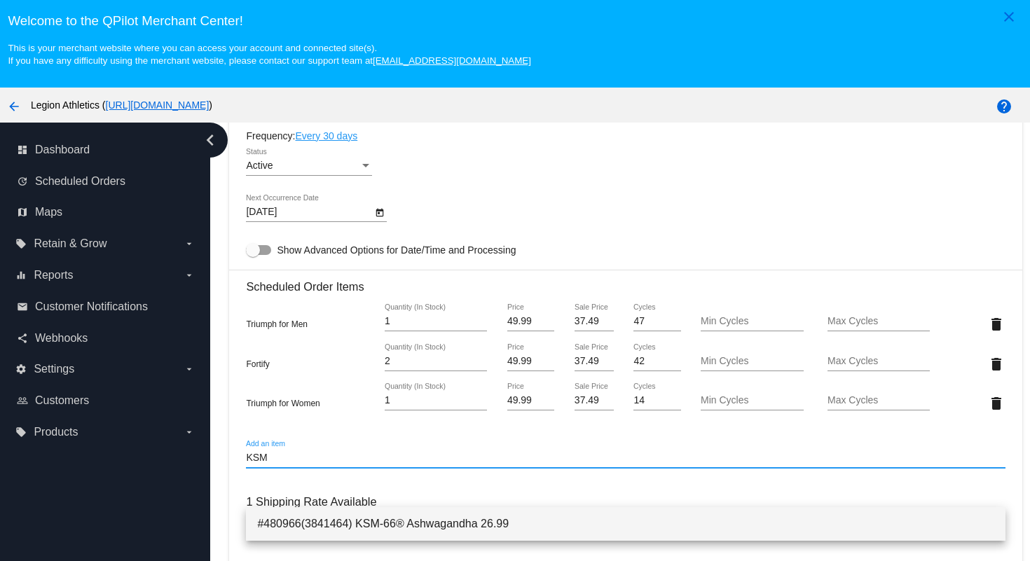
type input "KSM"
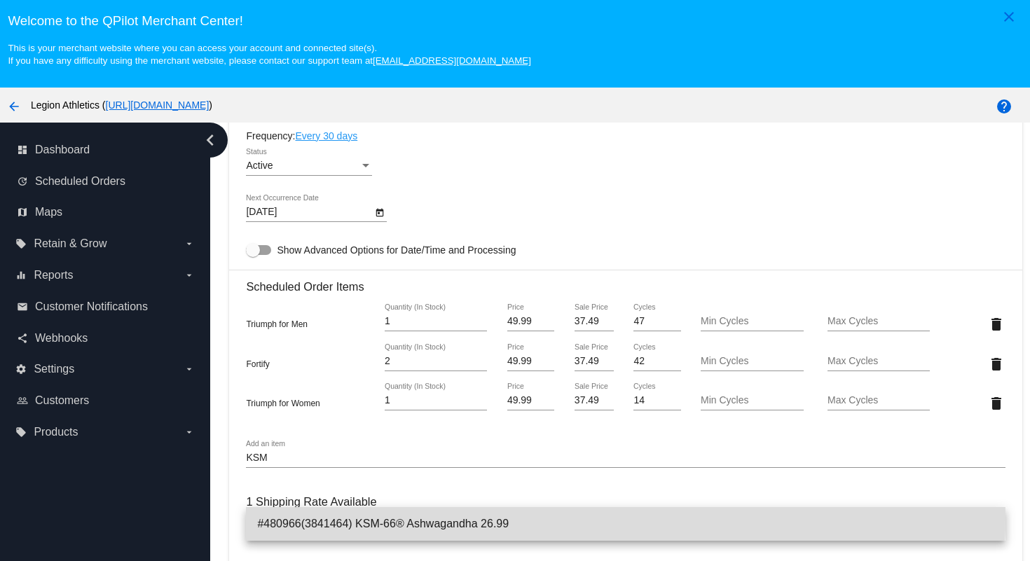
click at [491, 519] on span "#480966(3841464) KSM-66® Ashwagandha 26.99" at bounding box center [625, 524] width 737 height 34
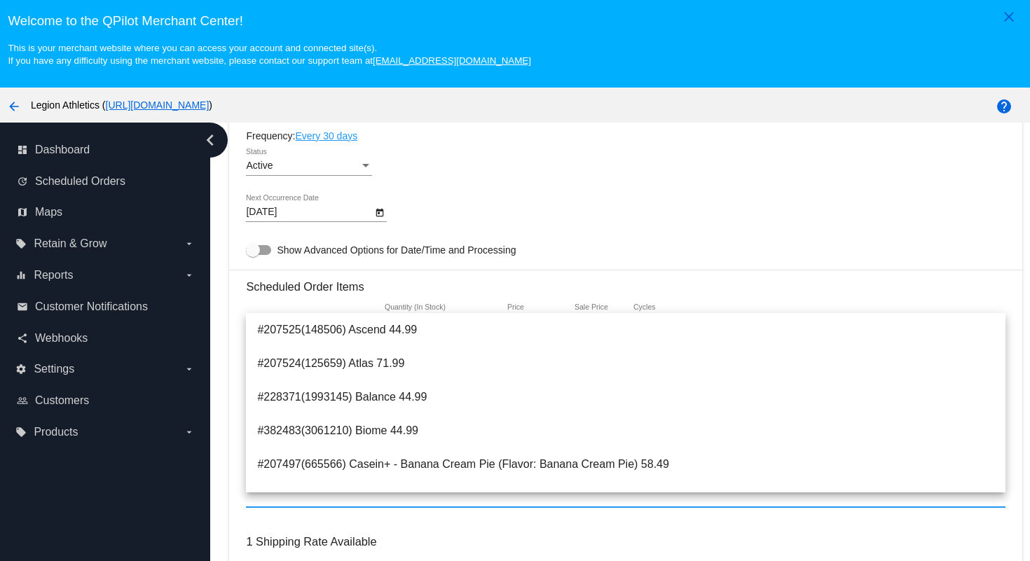
click at [573, 235] on div "10/16/2025 Next Occurrence Date" at bounding box center [625, 215] width 759 height 40
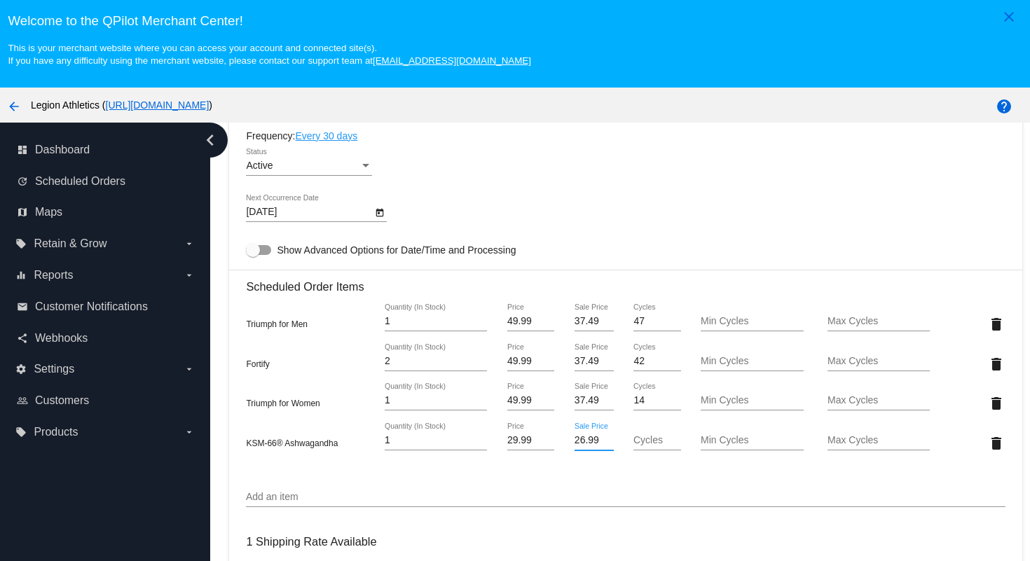
click at [599, 446] on input "26.99" at bounding box center [594, 440] width 39 height 11
type input "2"
type input "20.99"
click at [695, 217] on mat-card "Customer 681428: Philip Pape philip.pape@gmail.com Customer Shipping Enter Ship…" at bounding box center [625, 389] width 793 height 1597
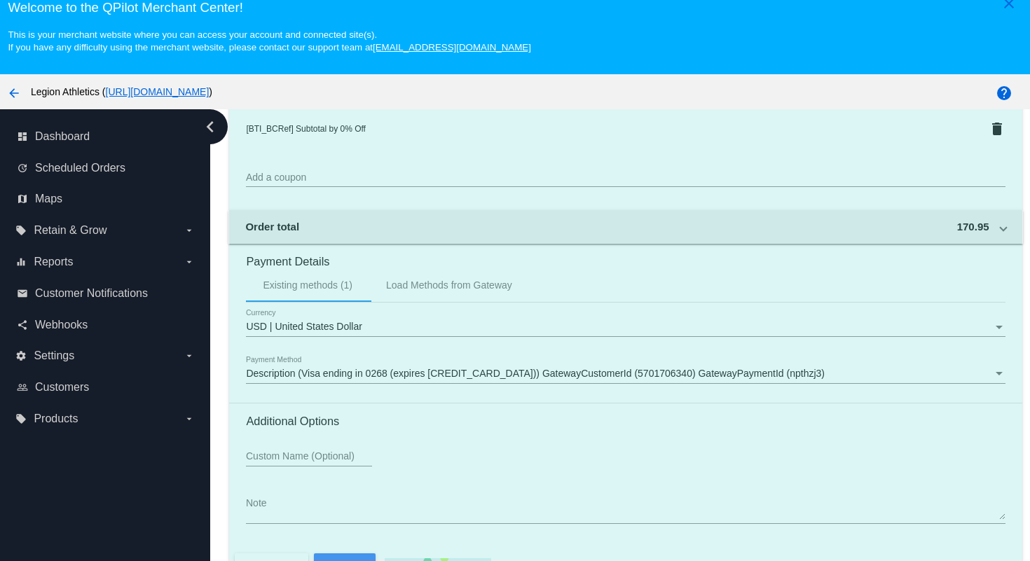
scroll to position [90, 0]
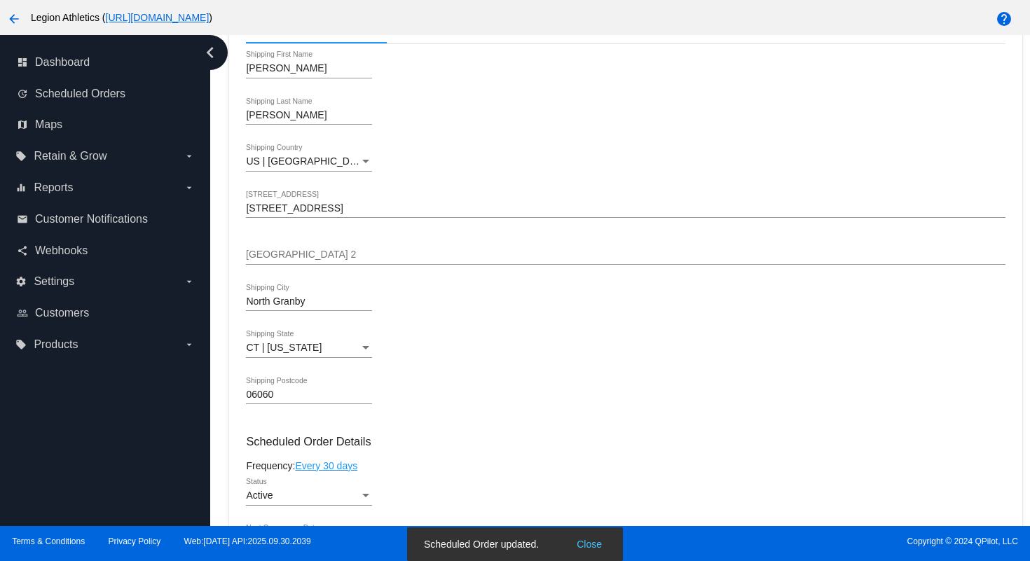
scroll to position [0, 0]
